Goal: Subscribe to service/newsletter

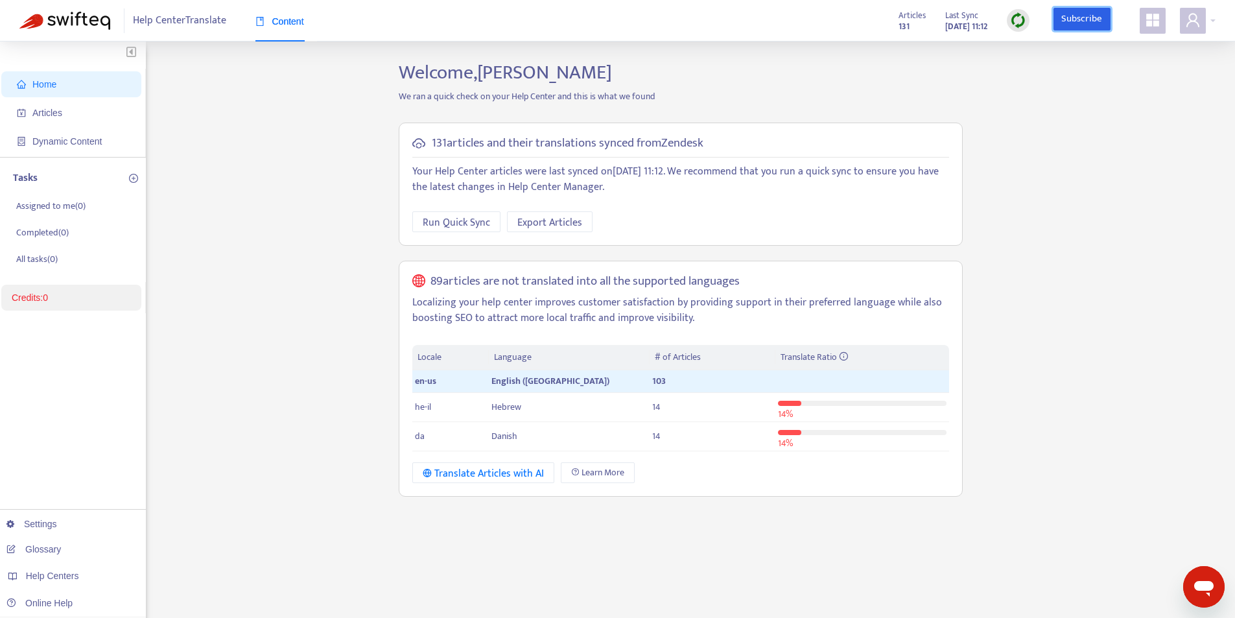
click at [1066, 18] on link "Subscribe" at bounding box center [1082, 19] width 57 height 23
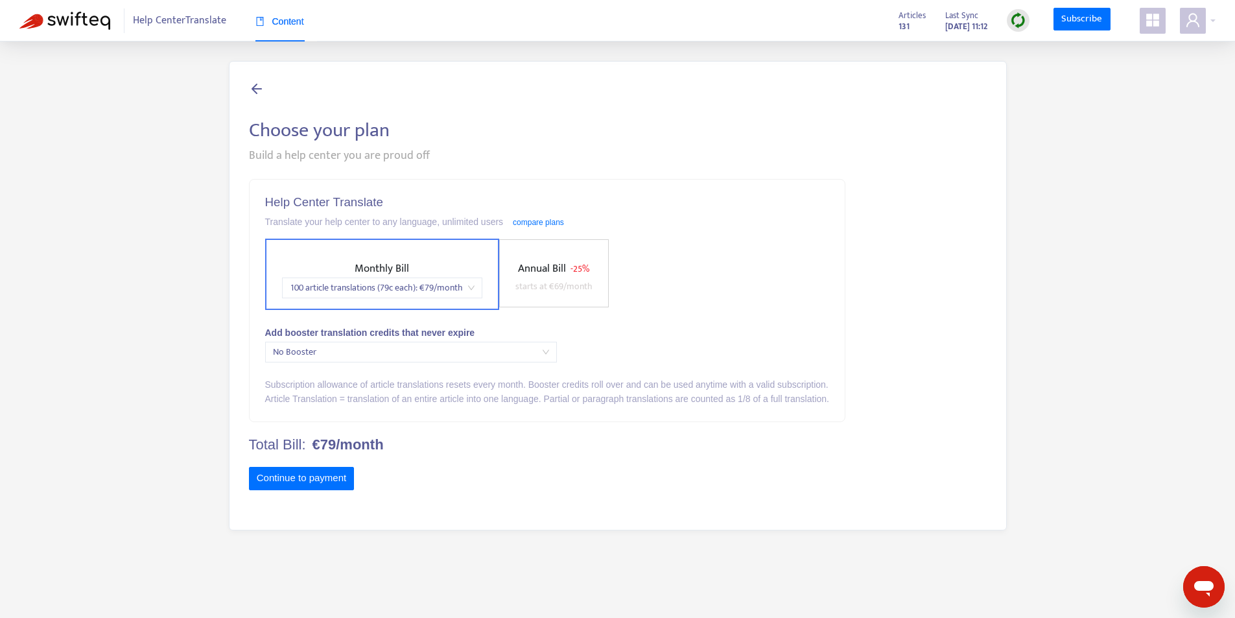
click at [412, 266] on span "Monthly Bill 100 article translations (79c each) : € 79 /month" at bounding box center [382, 279] width 211 height 38
click at [299, 470] on button "Continue to payment" at bounding box center [302, 478] width 106 height 23
click at [252, 90] on icon at bounding box center [257, 88] width 16 height 16
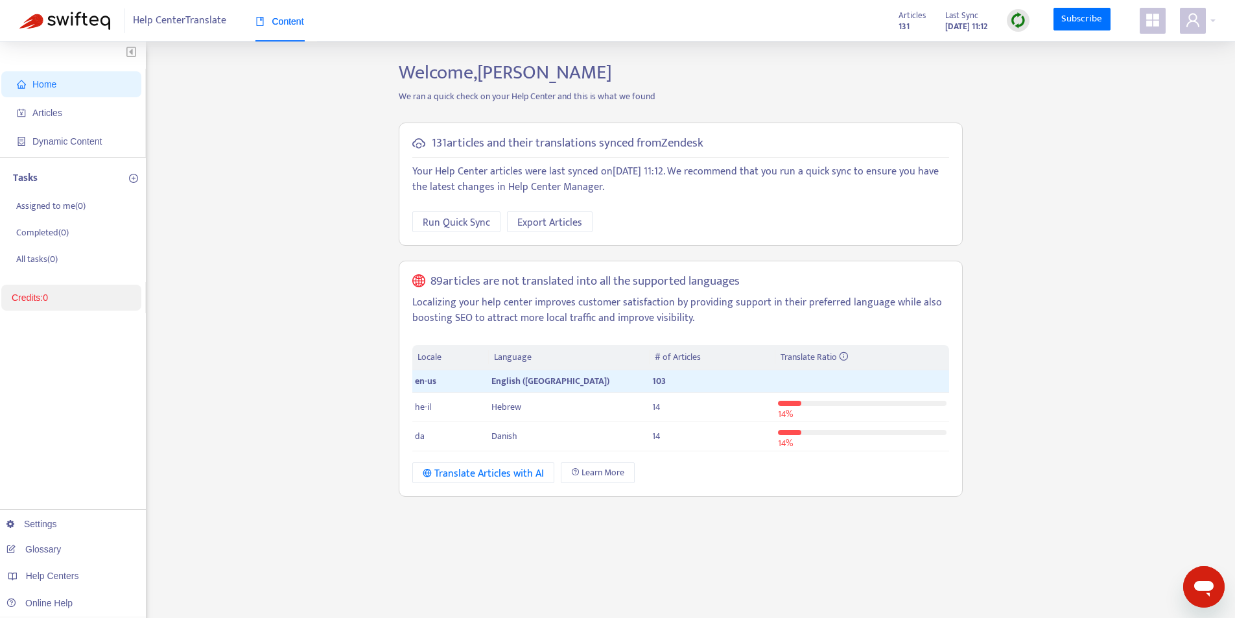
click at [48, 300] on link "Credits: 0" at bounding box center [30, 297] width 36 height 10
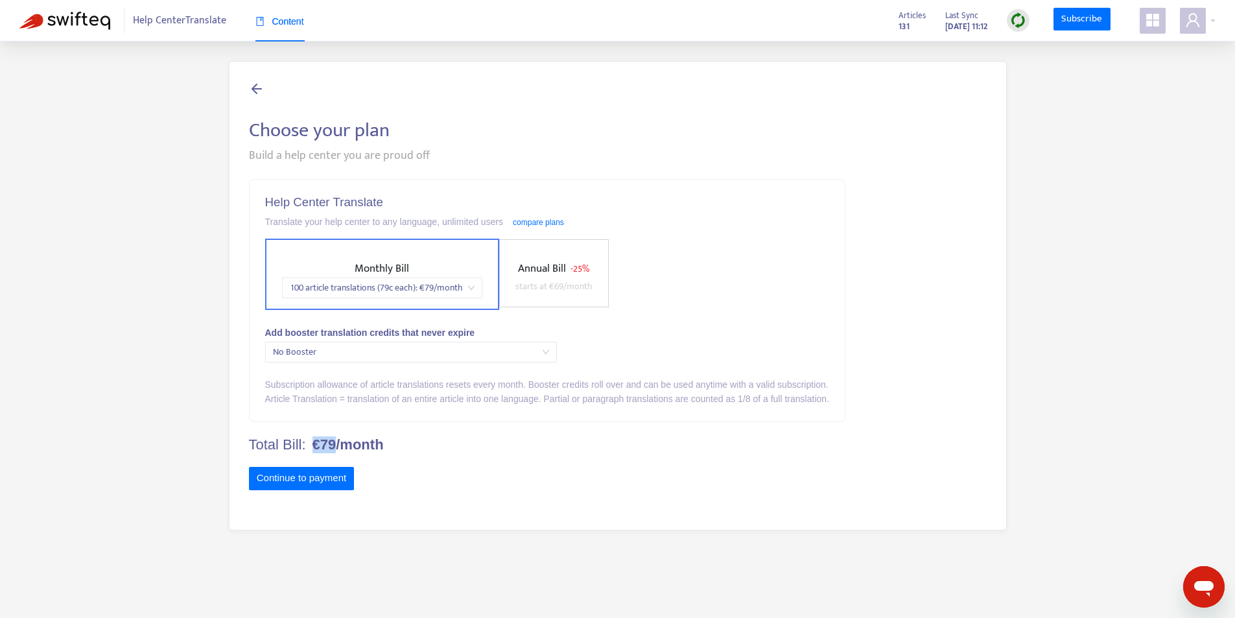
drag, startPoint x: 340, startPoint y: 446, endPoint x: 314, endPoint y: 453, distance: 26.7
click at [314, 453] on b "€79/month" at bounding box center [348, 444] width 71 height 17
copy b "€79"
click at [807, 219] on div "Translate your help center to any language, unlimited users compare plans" at bounding box center [547, 222] width 564 height 14
click at [305, 476] on button "Continue to payment" at bounding box center [302, 478] width 106 height 23
